Goal: Information Seeking & Learning: Learn about a topic

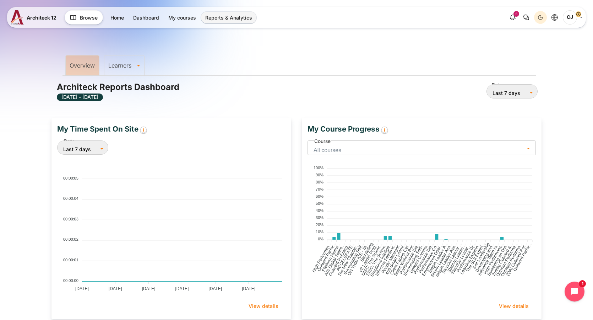
click at [354, 146] on span "All courses" at bounding box center [419, 150] width 211 height 10
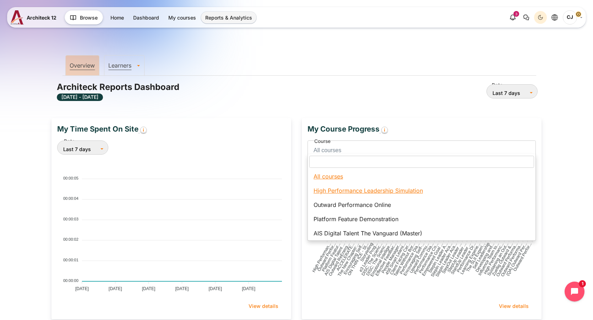
select select "65"
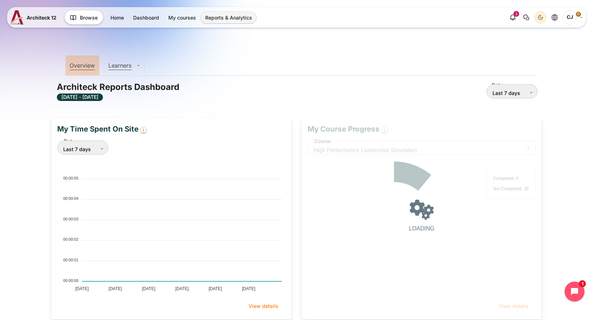
scroll to position [139, 236]
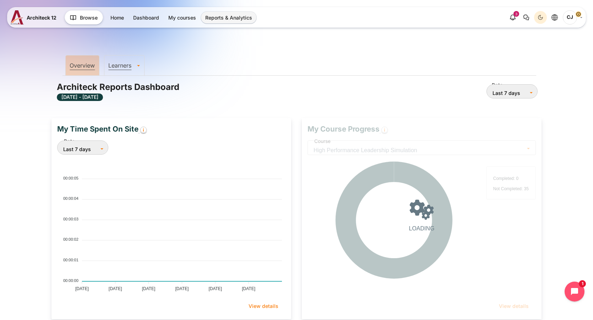
click at [295, 149] on div "My Time Spent On Site Date Last 7 days January February March April May June Ju…" at bounding box center [171, 218] width 251 height 201
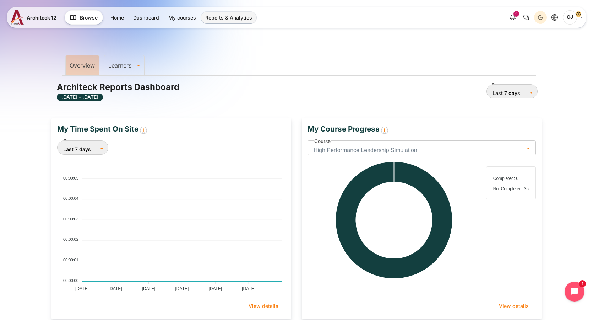
scroll to position [0, 0]
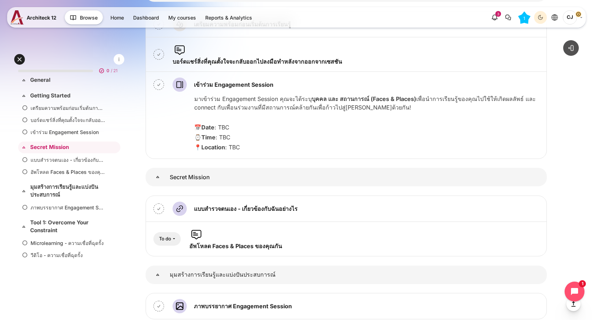
scroll to position [245, 0]
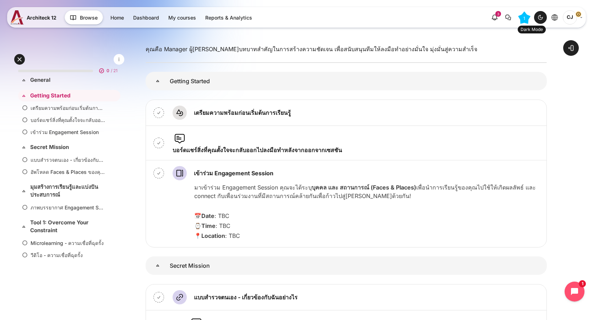
click at [541, 21] on div "Dark Mode" at bounding box center [540, 17] width 11 height 11
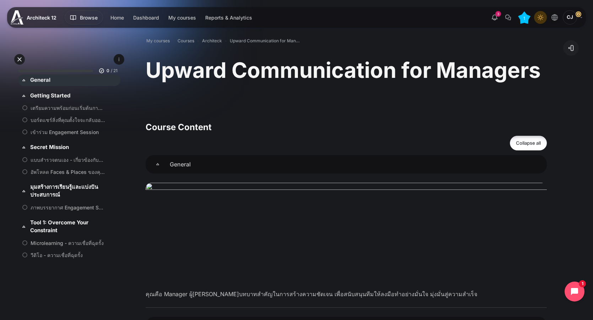
scroll to position [0, 0]
click at [541, 20] on icon "Light Mode" at bounding box center [541, 18] width 6 height 6
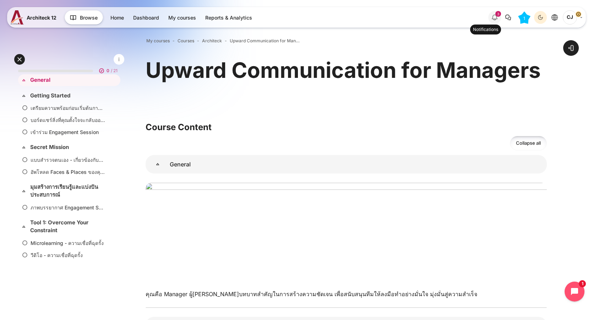
click at [497, 16] on div "3" at bounding box center [499, 14] width 6 height 6
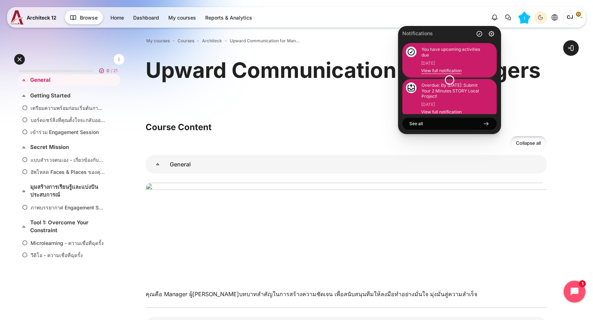
click at [574, 291] on icon "Open chat widget" at bounding box center [579, 291] width 11 height 11
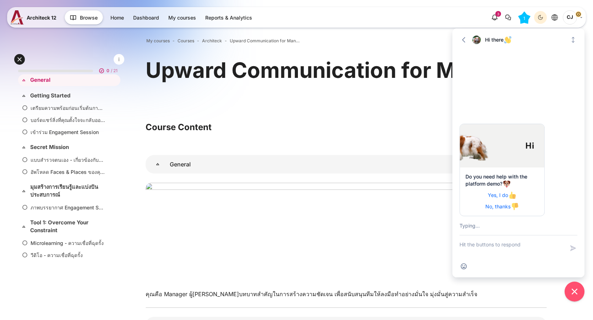
click at [442, 124] on h3 "Course Content" at bounding box center [347, 127] width 402 height 11
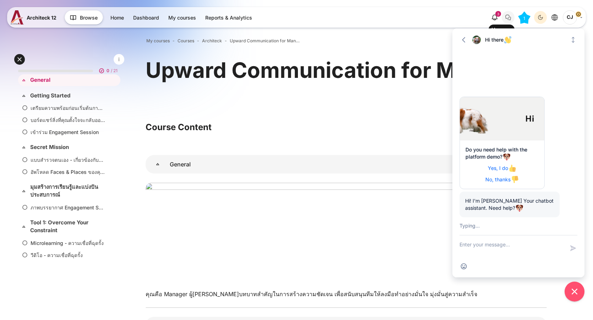
click at [508, 20] on icon "There are 0 unread conversations" at bounding box center [508, 17] width 9 height 9
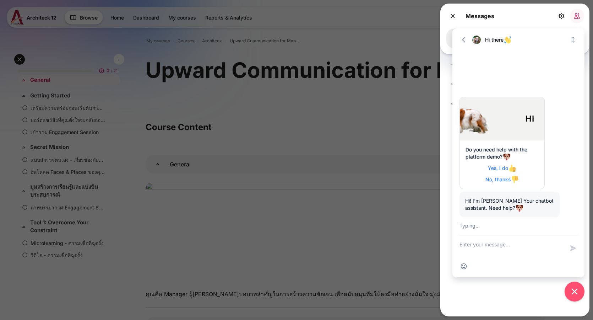
scroll to position [33, 0]
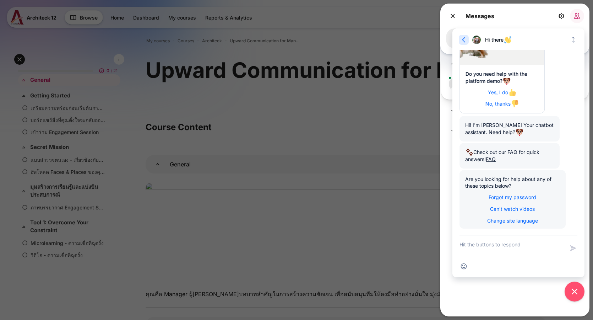
click at [464, 39] on icon "button" at bounding box center [464, 39] width 7 height 7
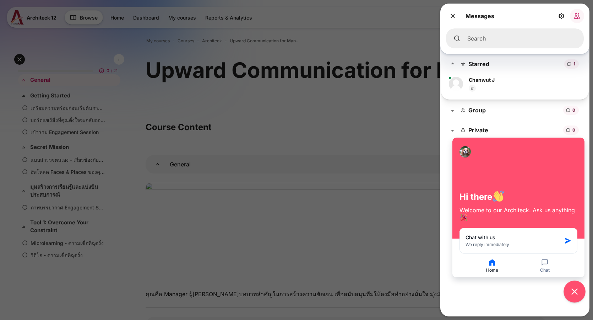
click at [574, 287] on icon "Close chat widget" at bounding box center [575, 291] width 11 height 11
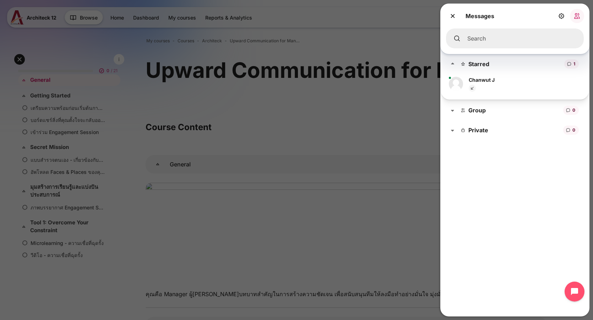
click at [426, 139] on div at bounding box center [296, 160] width 593 height 320
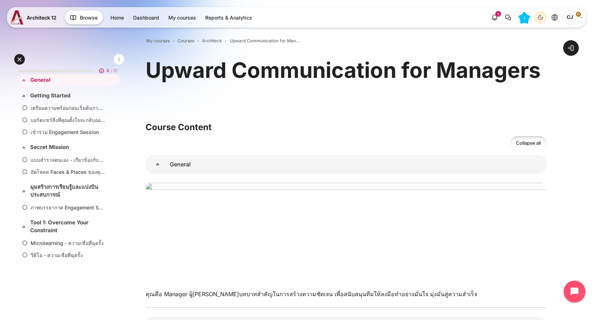
click at [576, 295] on icon "Open chat widget" at bounding box center [579, 291] width 11 height 11
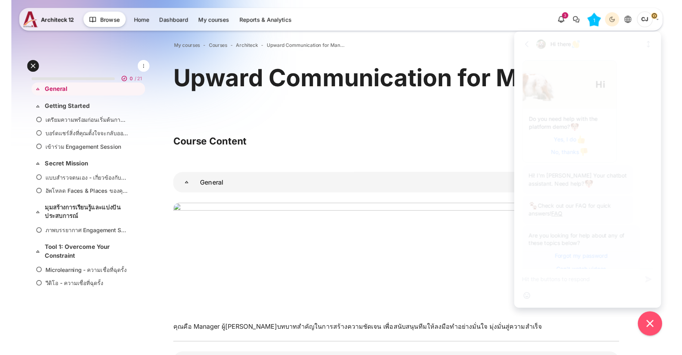
scroll to position [26, 0]
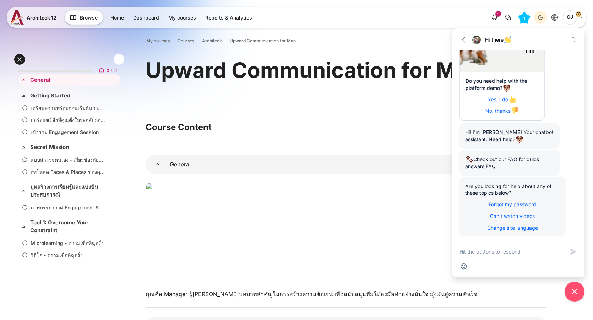
click at [274, 99] on div "Upward Communication for Managers" at bounding box center [347, 80] width 402 height 48
click at [470, 37] on div "Go back Hi there Expand" at bounding box center [519, 40] width 118 height 9
click at [464, 38] on icon "button" at bounding box center [464, 39] width 7 height 7
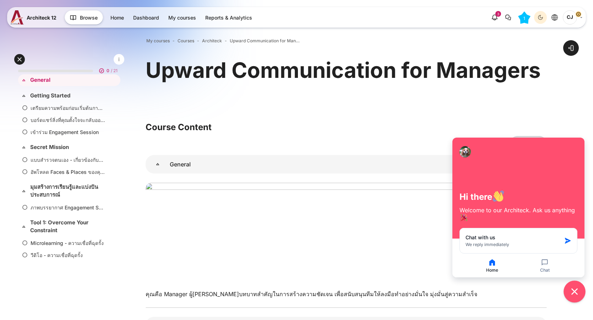
click at [578, 290] on icon "Close chat widget" at bounding box center [575, 291] width 11 height 11
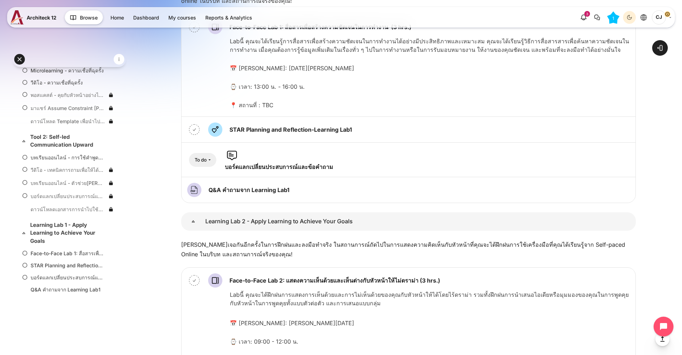
scroll to position [252, 0]
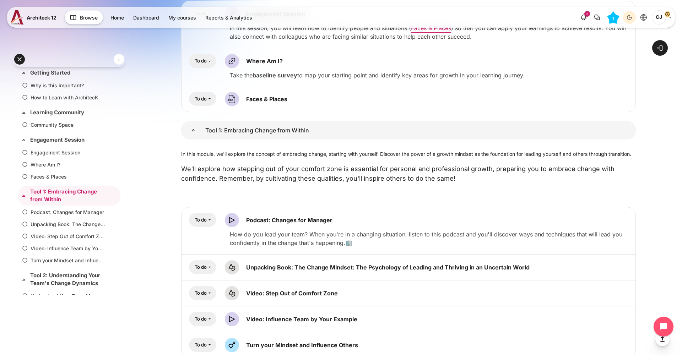
scroll to position [622, 0]
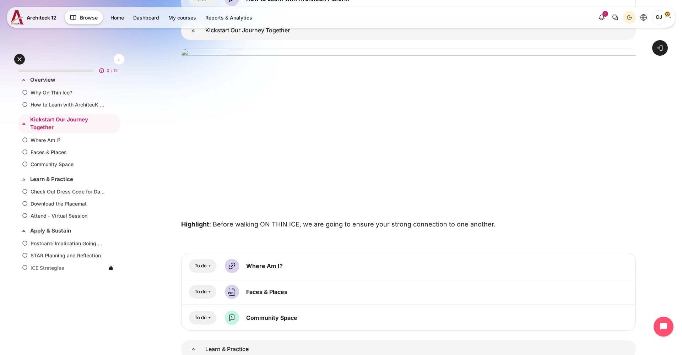
scroll to position [249, 0]
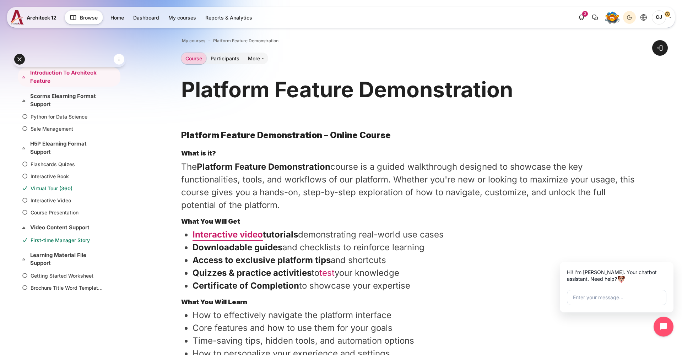
scroll to position [0, 0]
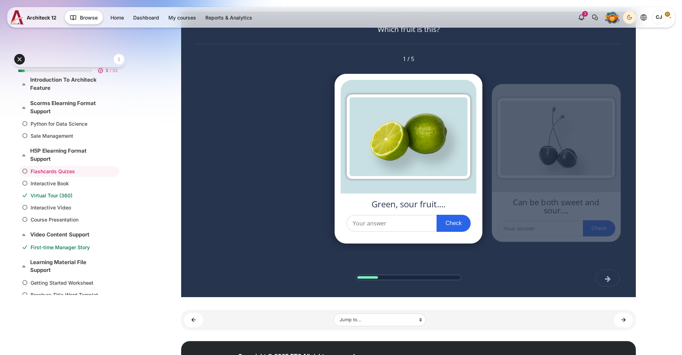
scroll to position [12, 0]
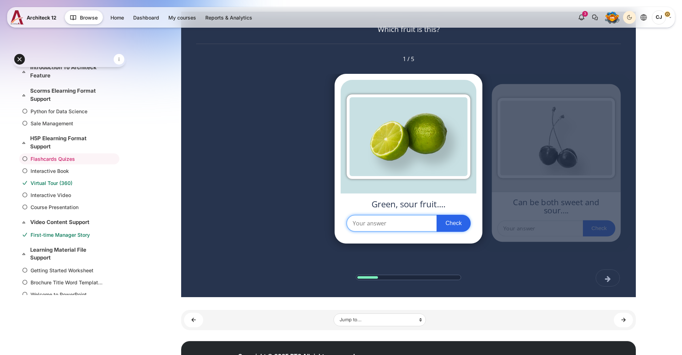
click at [408, 228] on input "text" at bounding box center [408, 223] width 124 height 17
type input "lime"
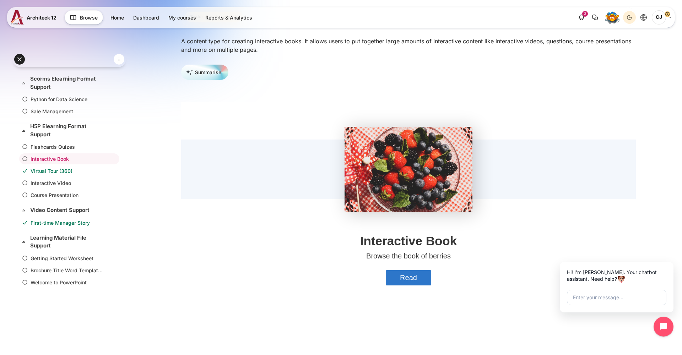
click at [405, 278] on button "Read" at bounding box center [408, 277] width 45 height 15
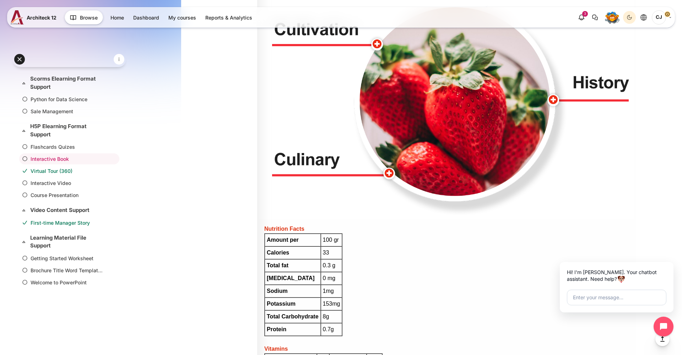
scroll to position [365, 0]
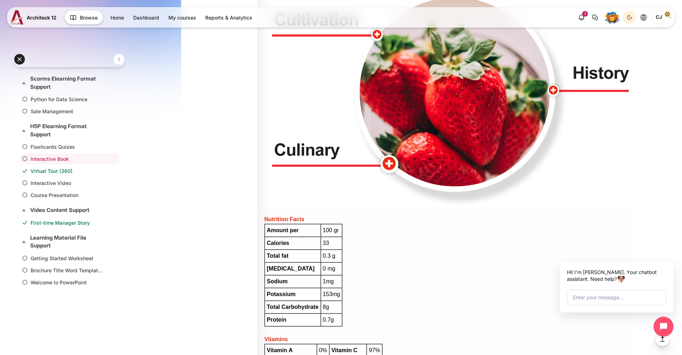
click at [387, 158] on button "Culinary" at bounding box center [389, 164] width 18 height 18
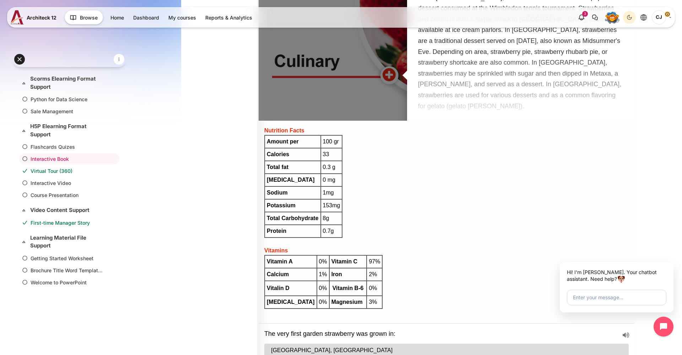
scroll to position [700, 0]
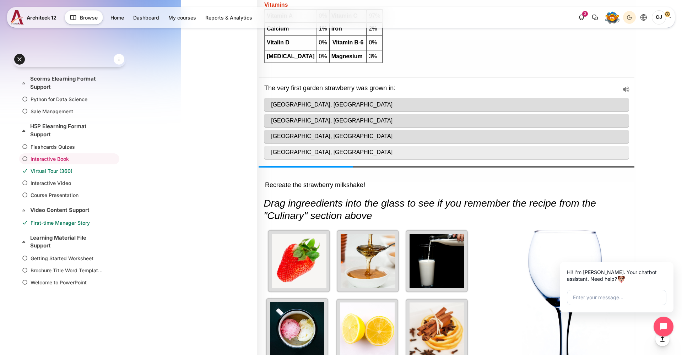
click at [439, 148] on p "London, UK" at bounding box center [446, 152] width 351 height 9
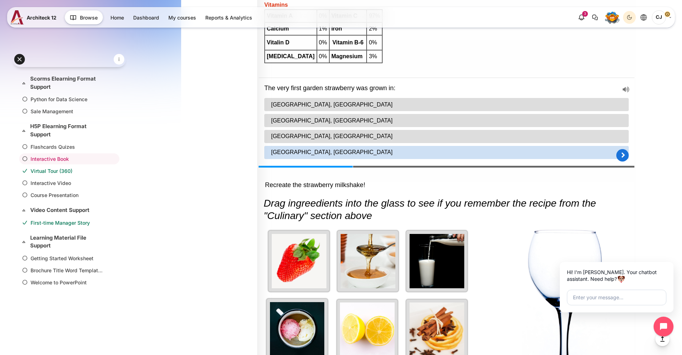
click at [439, 137] on p "Vienna, Austria" at bounding box center [446, 136] width 351 height 9
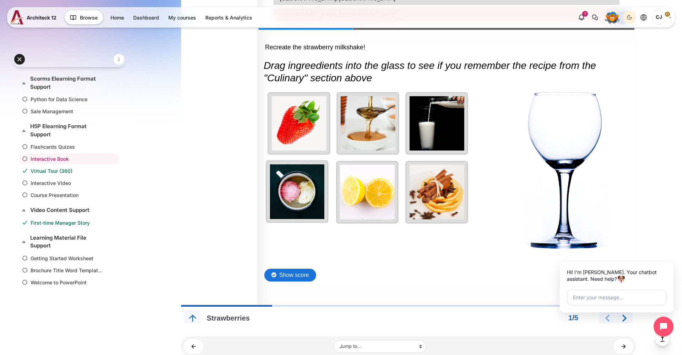
scroll to position [846, 0]
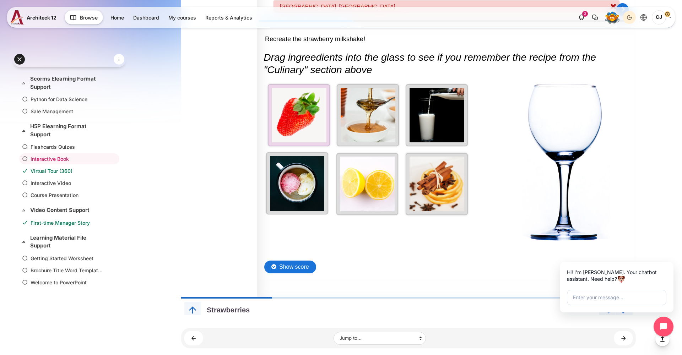
click at [330, 120] on div "Grabbable 1 of 6. Grabbable 2 of 6. Grabbable 3 of 6. Grabbable 4 of 6. Grabbab…" at bounding box center [447, 152] width 376 height 207
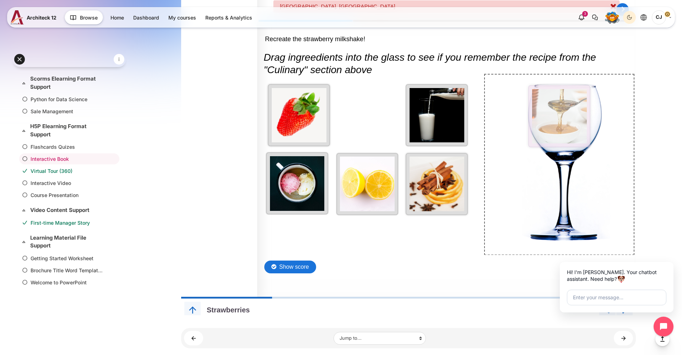
drag, startPoint x: 349, startPoint y: 123, endPoint x: 543, endPoint y: 123, distance: 194.0
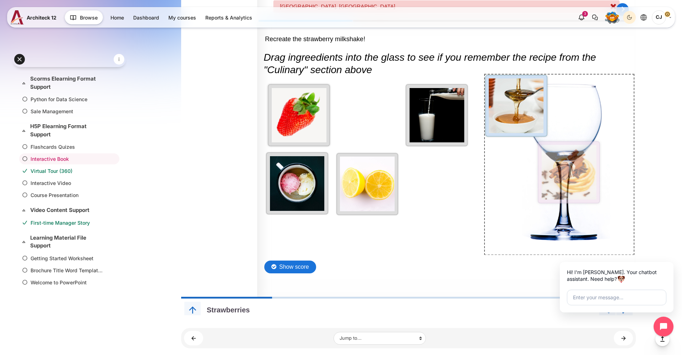
drag, startPoint x: 428, startPoint y: 168, endPoint x: 562, endPoint y: 152, distance: 134.6
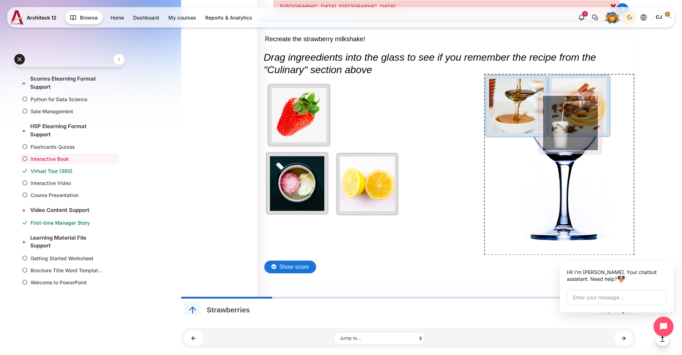
drag, startPoint x: 444, startPoint y: 127, endPoint x: 580, endPoint y: 135, distance: 136.0
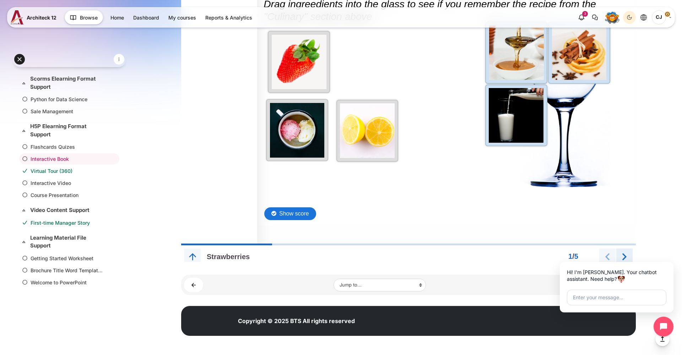
click at [622, 253] on button "Next page" at bounding box center [624, 256] width 17 height 17
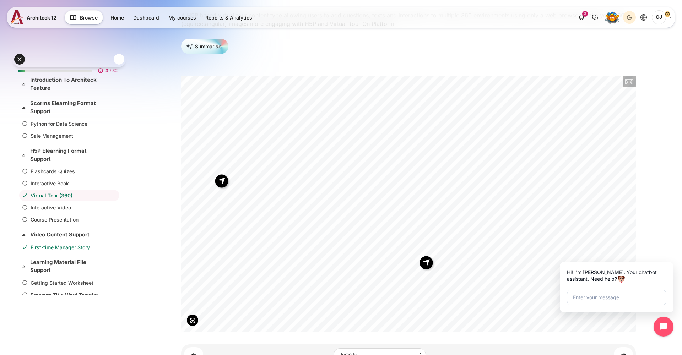
scroll to position [37, 0]
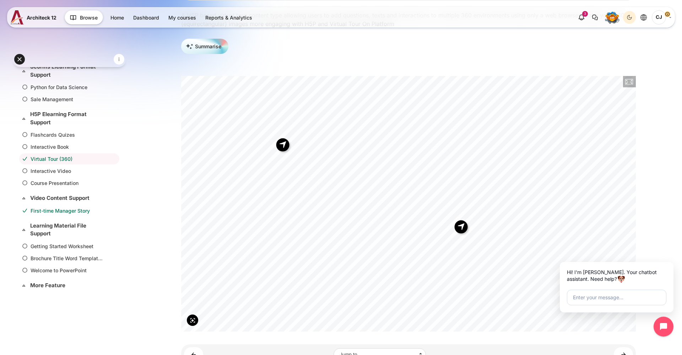
drag, startPoint x: 450, startPoint y: 212, endPoint x: 481, endPoint y: 181, distance: 44.2
click at [481, 181] on div "Scene 01 Roman Theater in Petra" at bounding box center [408, 204] width 455 height 256
click at [464, 230] on button "Petra, Jordan" at bounding box center [461, 226] width 13 height 13
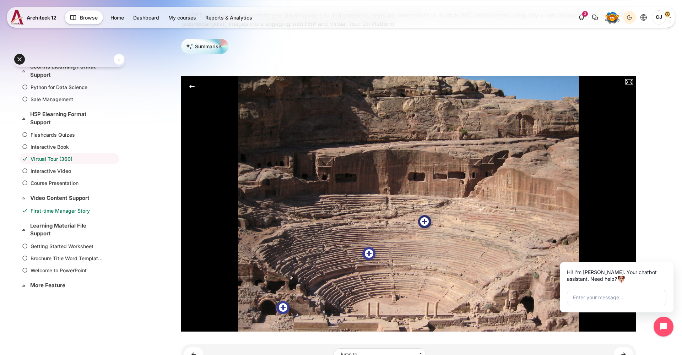
click at [426, 218] on button "Petra Theater" at bounding box center [424, 221] width 13 height 13
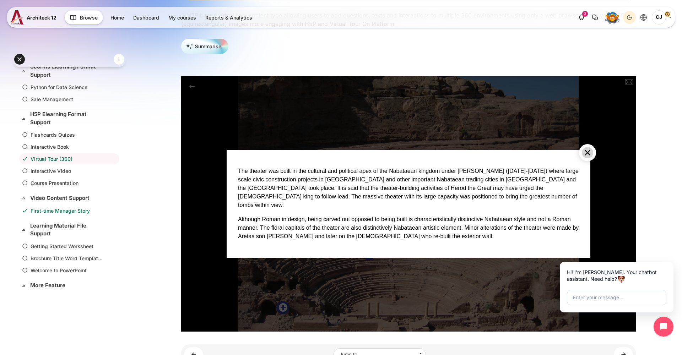
click at [586, 160] on button "Close Dialog" at bounding box center [587, 152] width 17 height 17
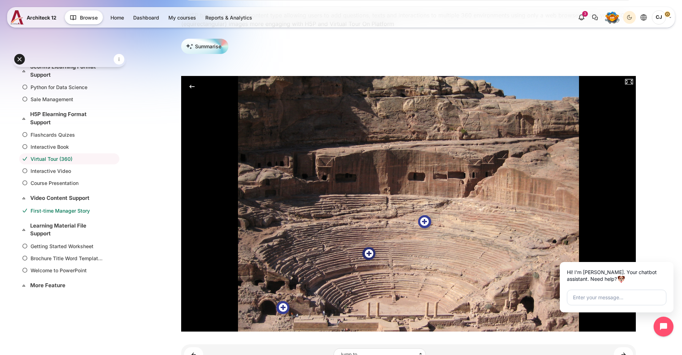
click at [371, 250] on button "Petra, Jordan - an unusual observation on the Roman theater and Nabatean tombs …" at bounding box center [368, 253] width 13 height 13
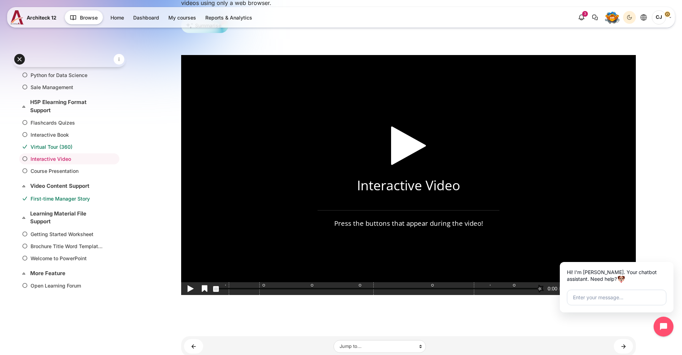
click at [406, 149] on div "Play (k)" at bounding box center [409, 145] width 182 height 89
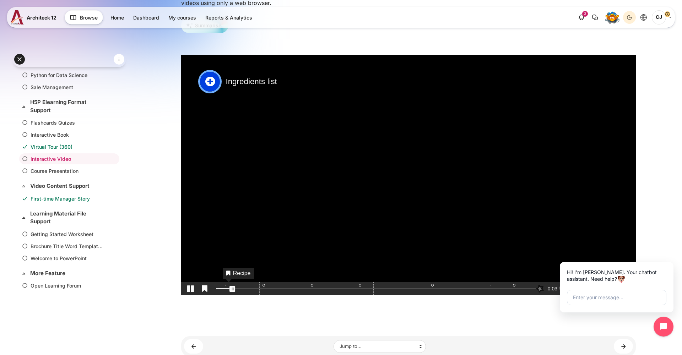
click at [212, 86] on div "Ingredients list\a" at bounding box center [209, 81] width 23 height 23
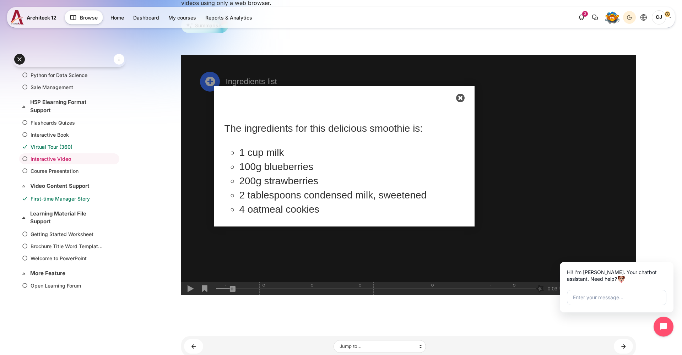
click at [458, 99] on div "Close" at bounding box center [460, 97] width 18 height 19
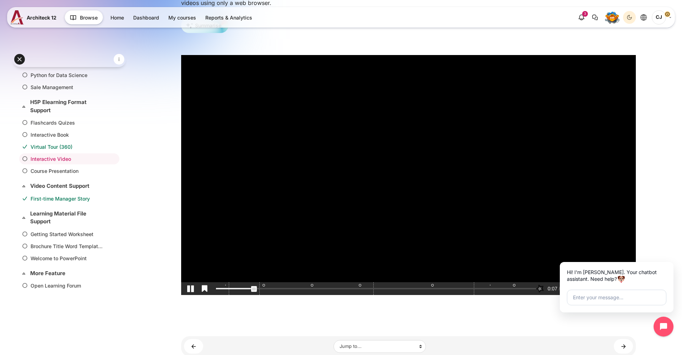
click at [257, 292] on span "Video progress" at bounding box center [254, 289] width 6 height 6
click at [464, 145] on p "Multiple choice quiz" at bounding box center [497, 141] width 69 height 20
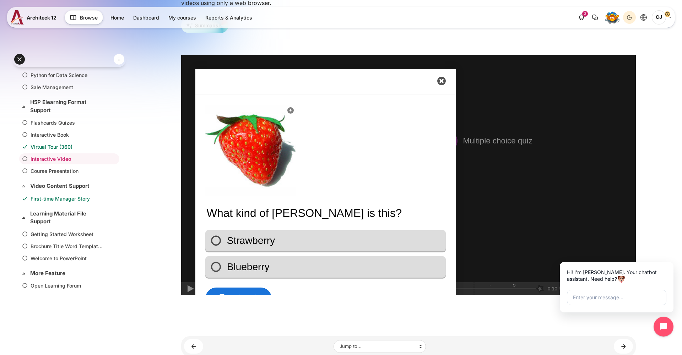
click at [442, 81] on div "Close" at bounding box center [441, 80] width 18 height 19
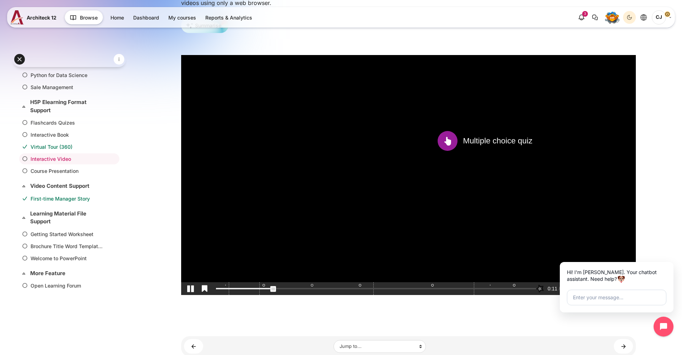
click at [313, 290] on div "Interaction. undefined" at bounding box center [312, 284] width 3 height 9
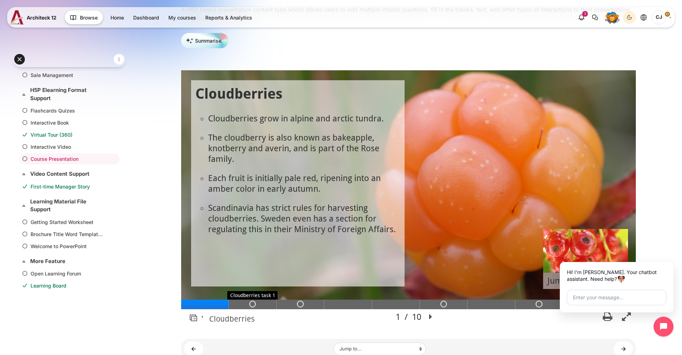
click at [251, 301] on div "Cloudberries task 1" at bounding box center [252, 304] width 6 height 6
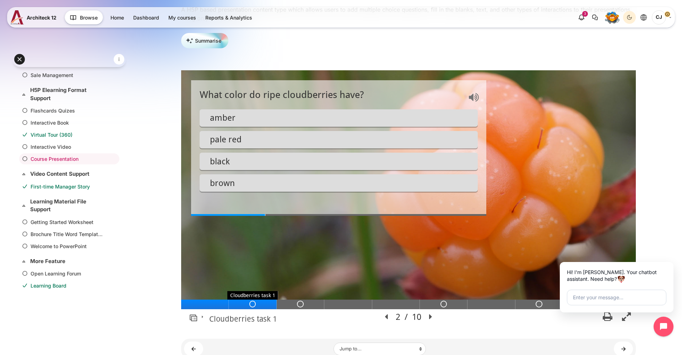
scroll to position [28, 0]
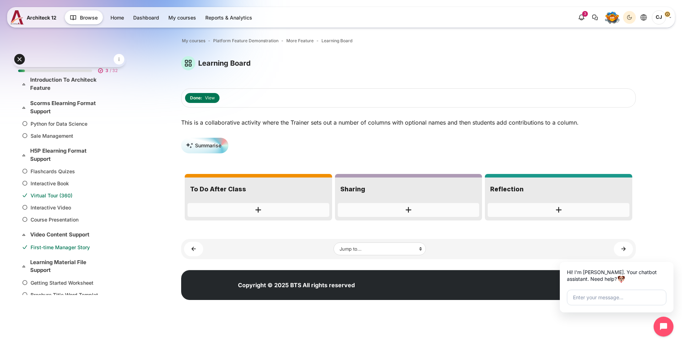
scroll to position [187, 0]
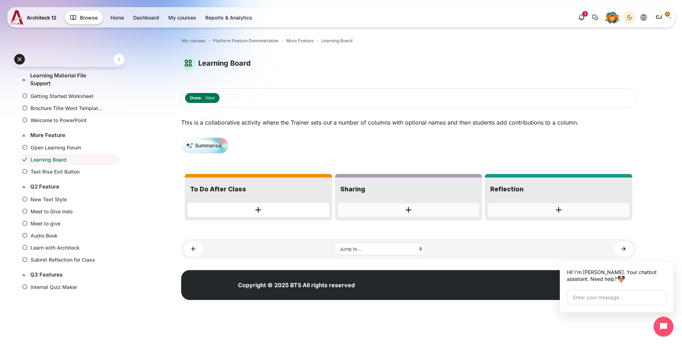
click at [258, 203] on div "Add new post to column To Do After Class" at bounding box center [259, 210] width 142 height 14
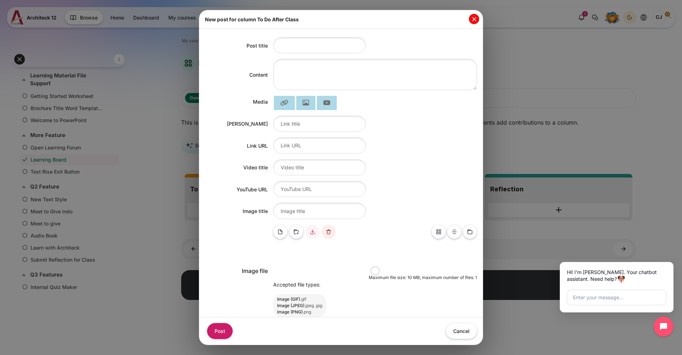
click at [475, 20] on button "Close" at bounding box center [474, 19] width 10 height 10
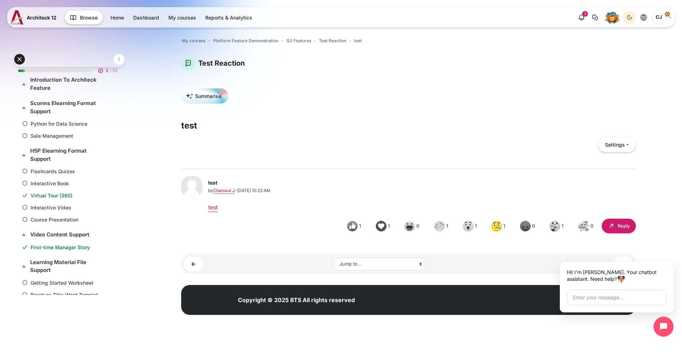
scroll to position [331, 0]
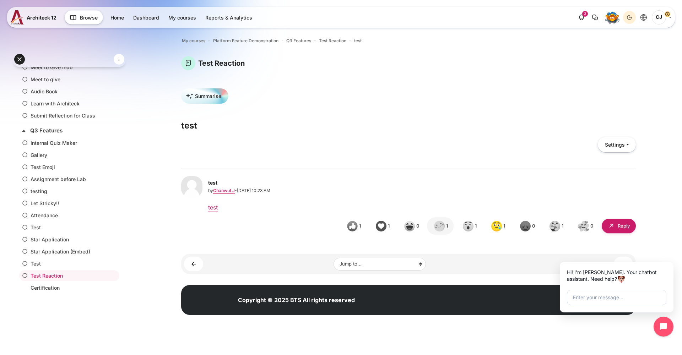
click at [435, 224] on img "test by Chanwut J" at bounding box center [439, 226] width 11 height 11
click at [409, 227] on img "test by Chanwut J" at bounding box center [408, 226] width 11 height 11
click at [466, 226] on img "test by Chanwut J" at bounding box center [468, 226] width 11 height 11
click at [354, 225] on img "test by Chanwut J" at bounding box center [351, 226] width 11 height 11
click at [536, 228] on button "0" at bounding box center [527, 225] width 28 height 17
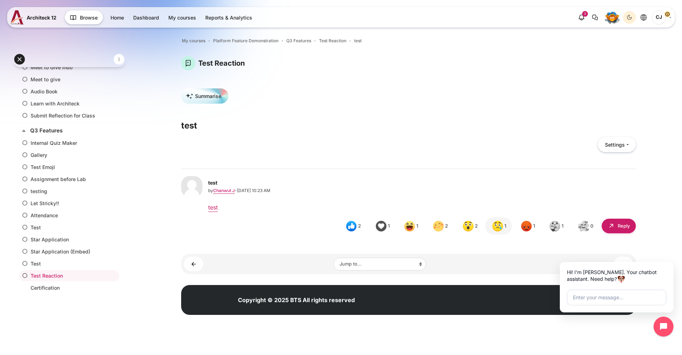
click at [497, 228] on img "test by Chanwut J" at bounding box center [498, 227] width 14 height 14
click at [530, 226] on img "test by Chanwut J" at bounding box center [526, 226] width 11 height 11
click at [674, 265] on icon "Close chat widget" at bounding box center [673, 263] width 4 height 4
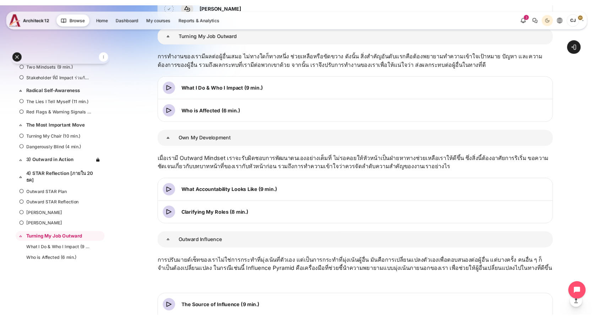
scroll to position [223, 0]
